Goal: Task Accomplishment & Management: Manage account settings

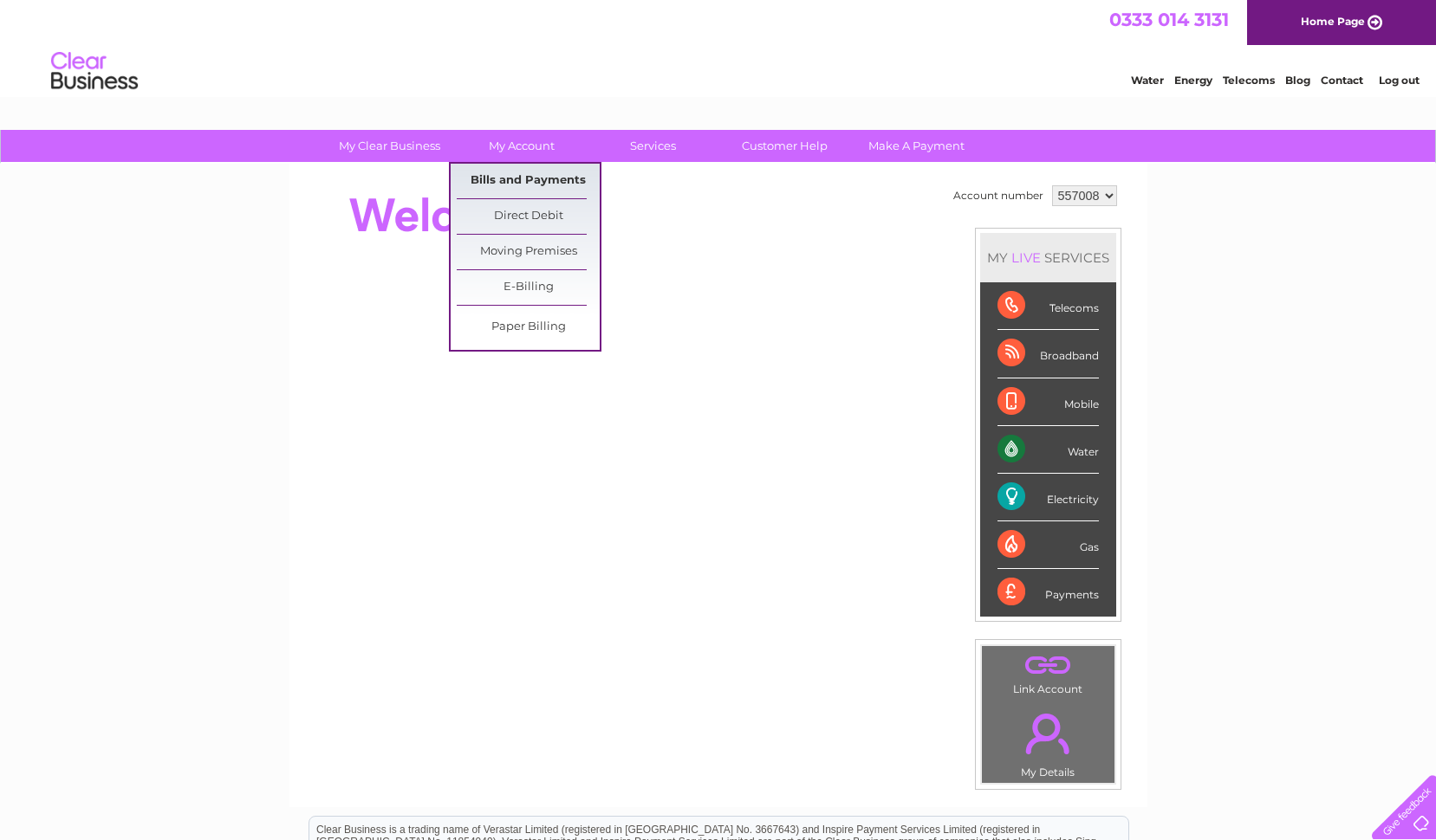
click at [504, 182] on link "Bills and Payments" at bounding box center [528, 181] width 143 height 35
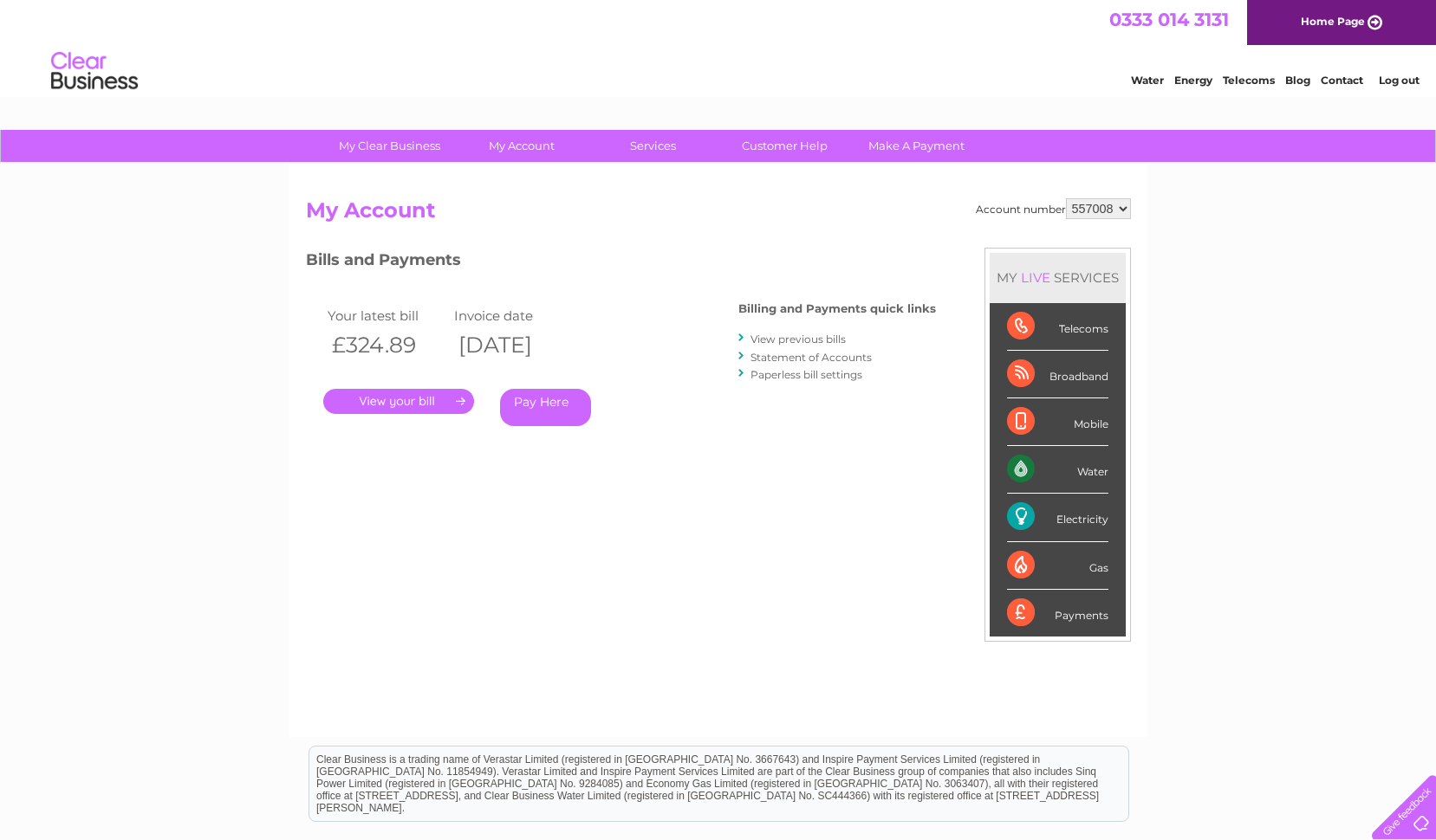
click at [803, 341] on link "View previous bills" at bounding box center [797, 340] width 95 height 13
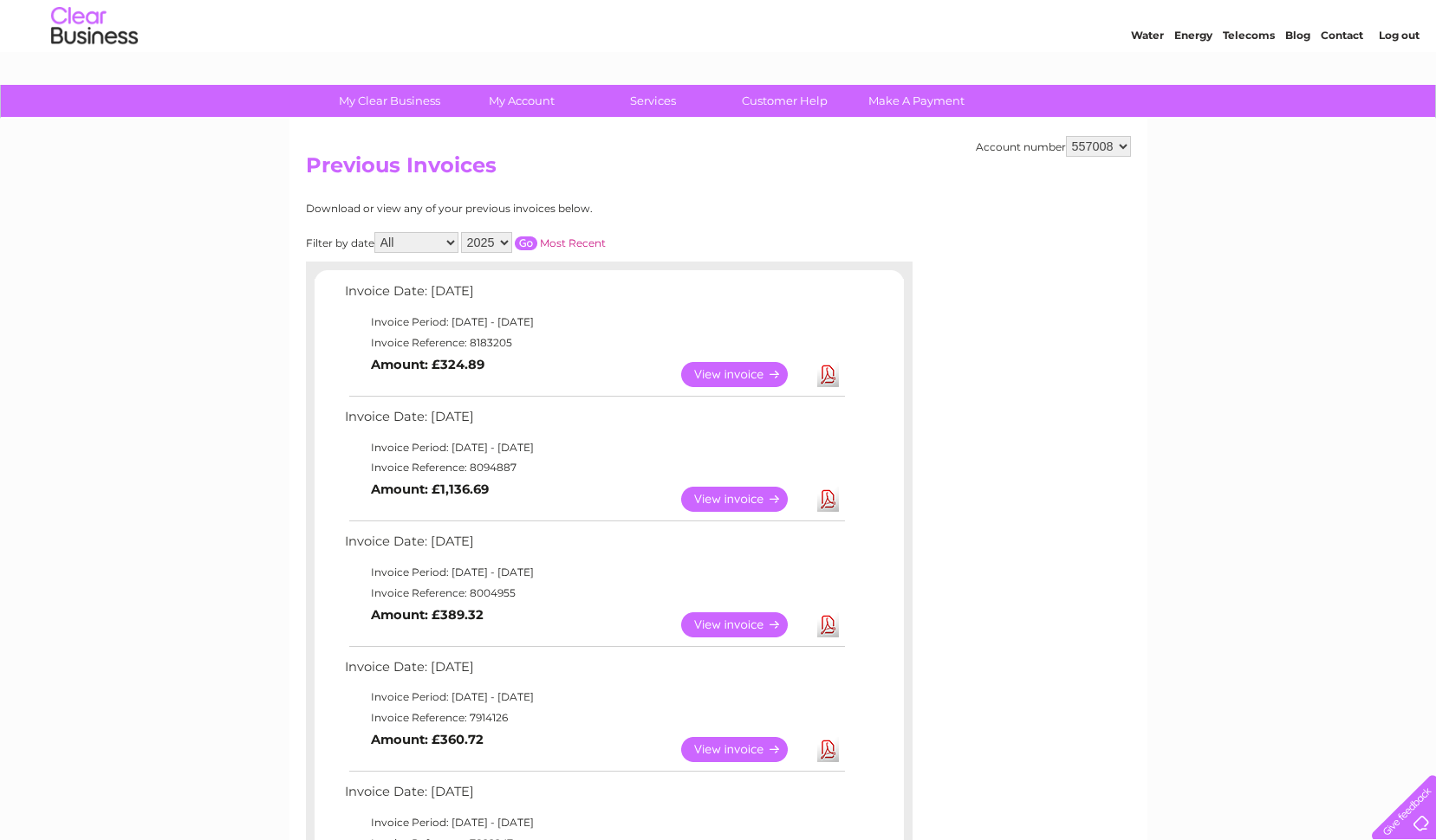
scroll to position [87, 0]
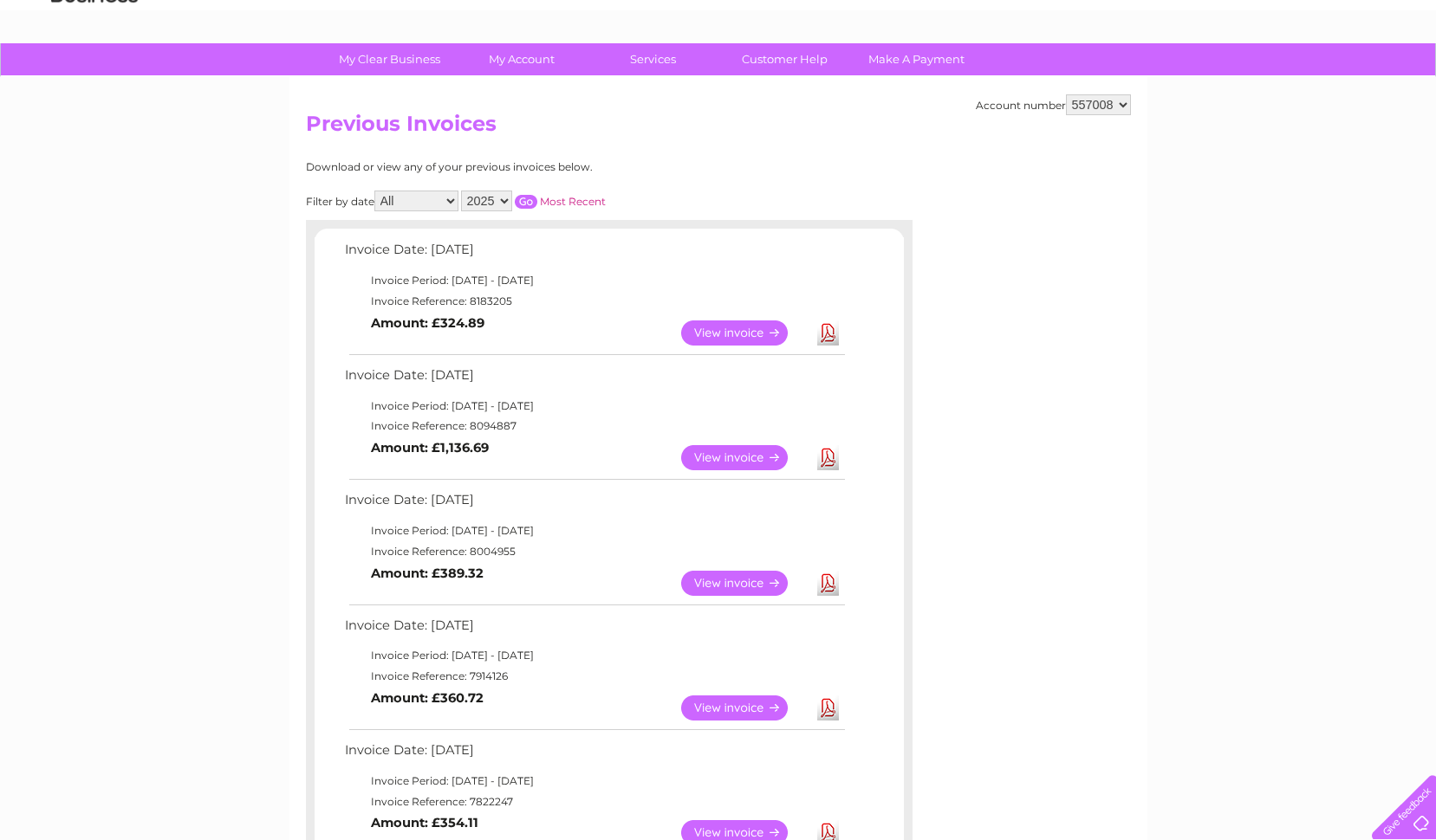
click at [728, 465] on link "View" at bounding box center [744, 457] width 127 height 25
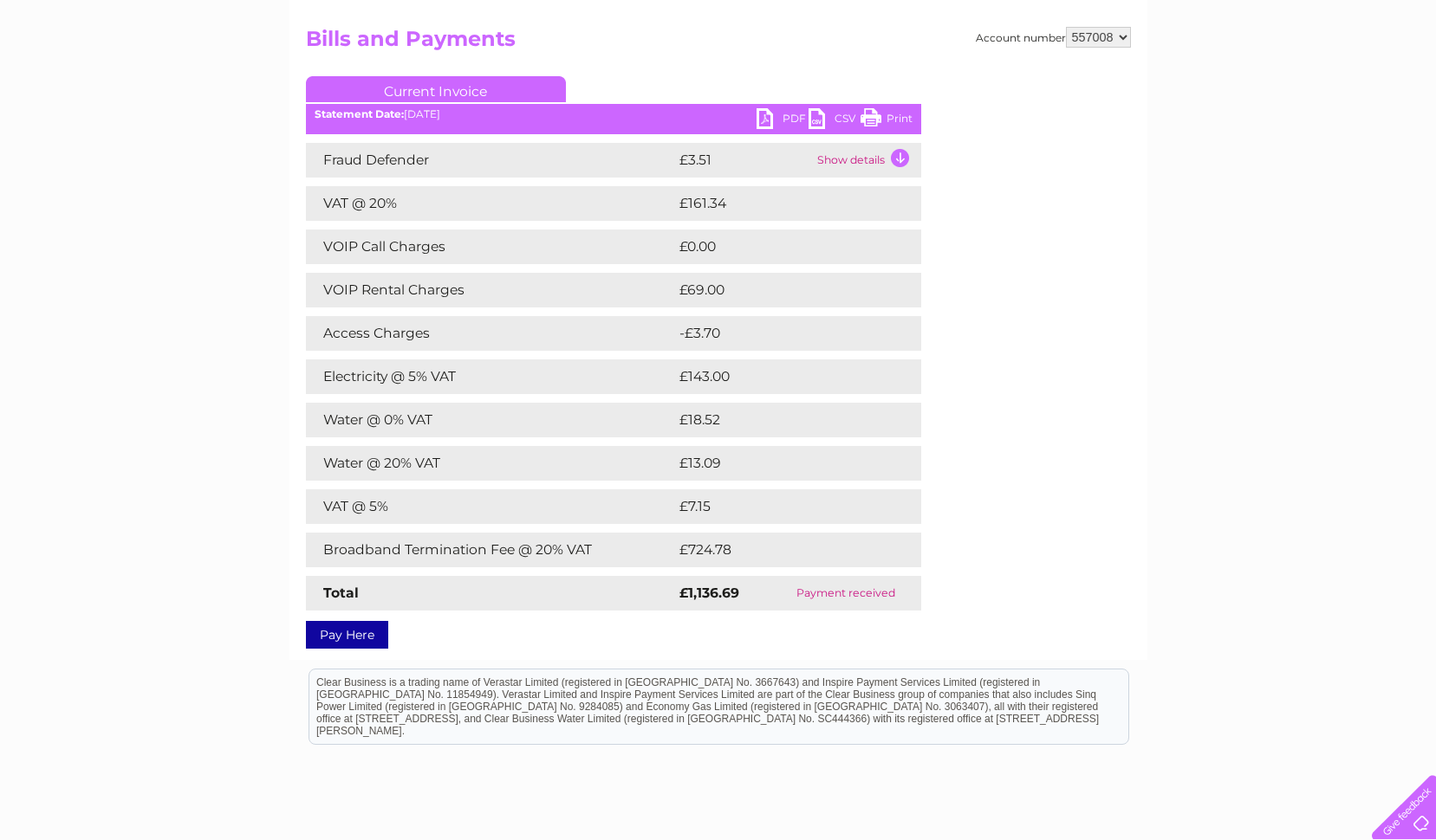
scroll to position [173, 0]
click at [768, 115] on link "PDF" at bounding box center [782, 119] width 52 height 25
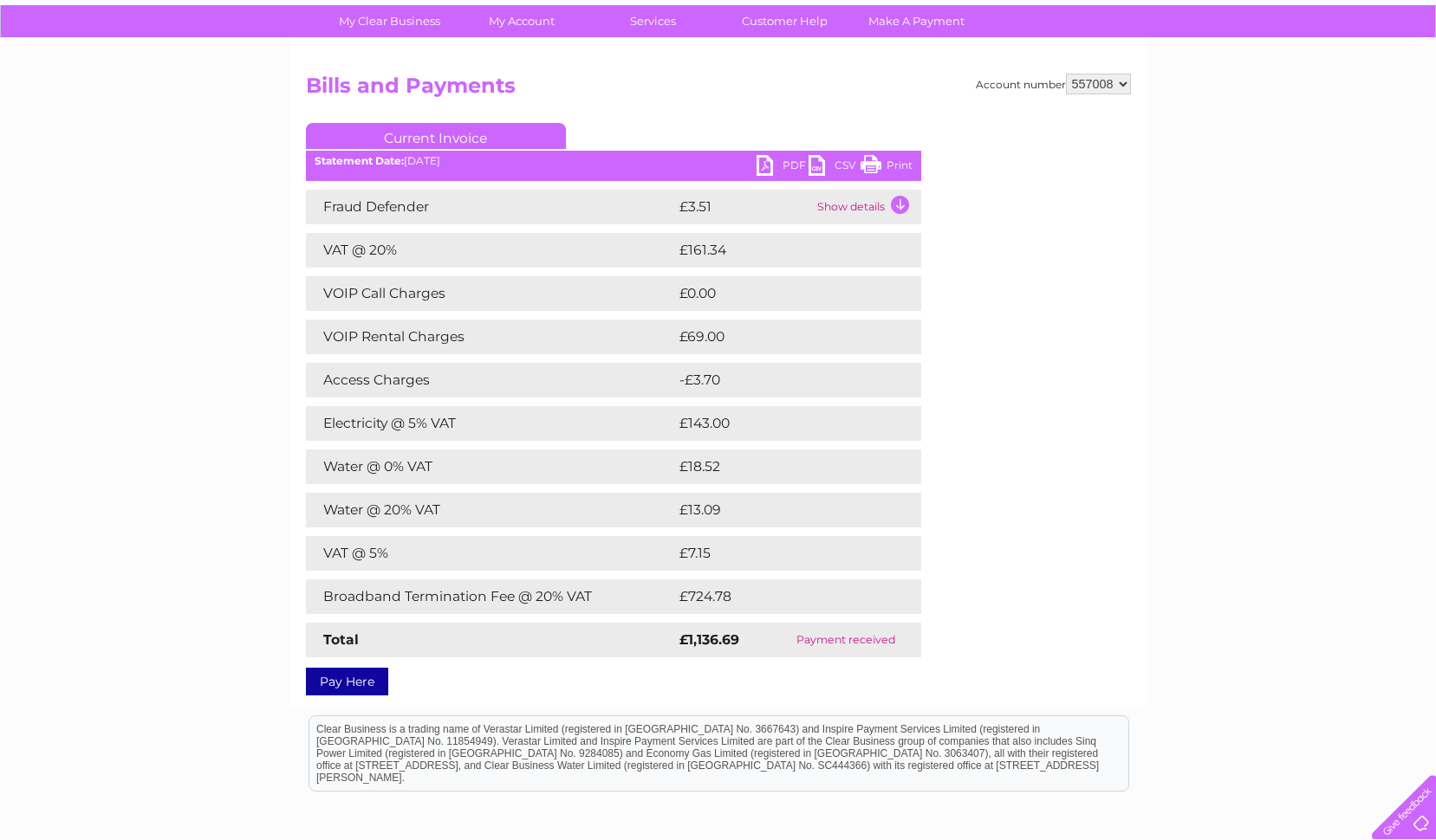
scroll to position [0, 0]
